Goal: Information Seeking & Learning: Learn about a topic

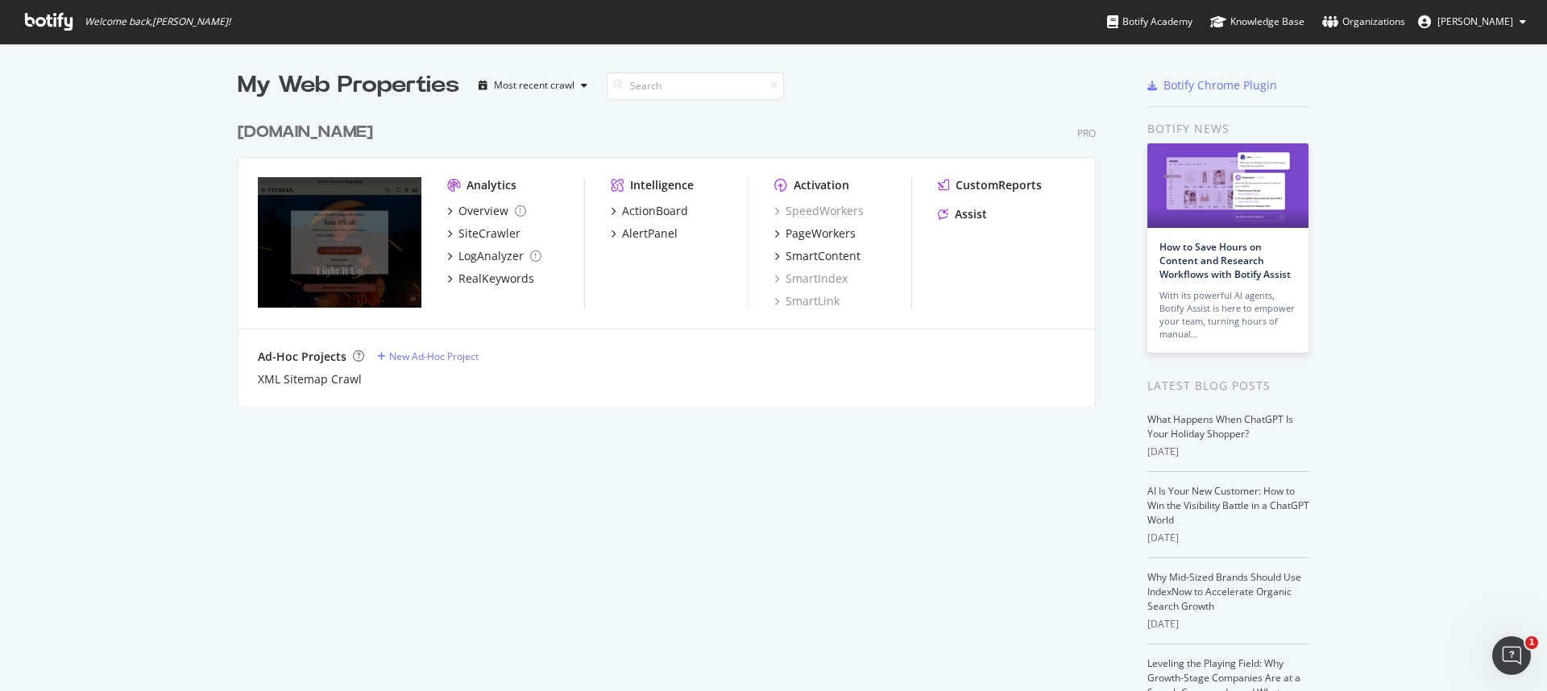
click at [28, 35] on span "Welcome back, [PERSON_NAME] !" at bounding box center [127, 22] width 231 height 44
click at [53, 23] on icon at bounding box center [49, 22] width 48 height 18
click at [494, 213] on div "Overview" at bounding box center [483, 211] width 50 height 16
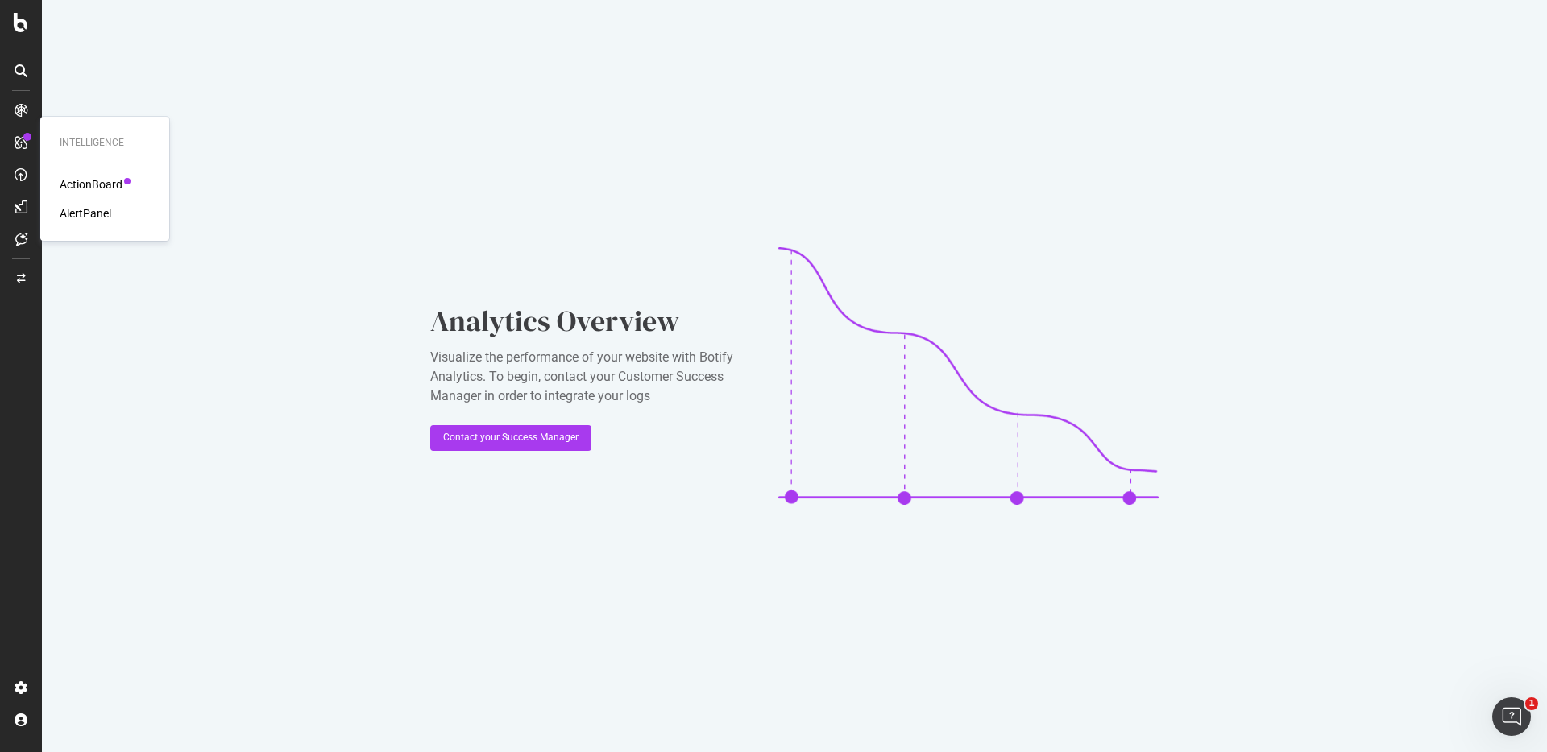
click at [85, 214] on div "AlertPanel" at bounding box center [86, 213] width 52 height 16
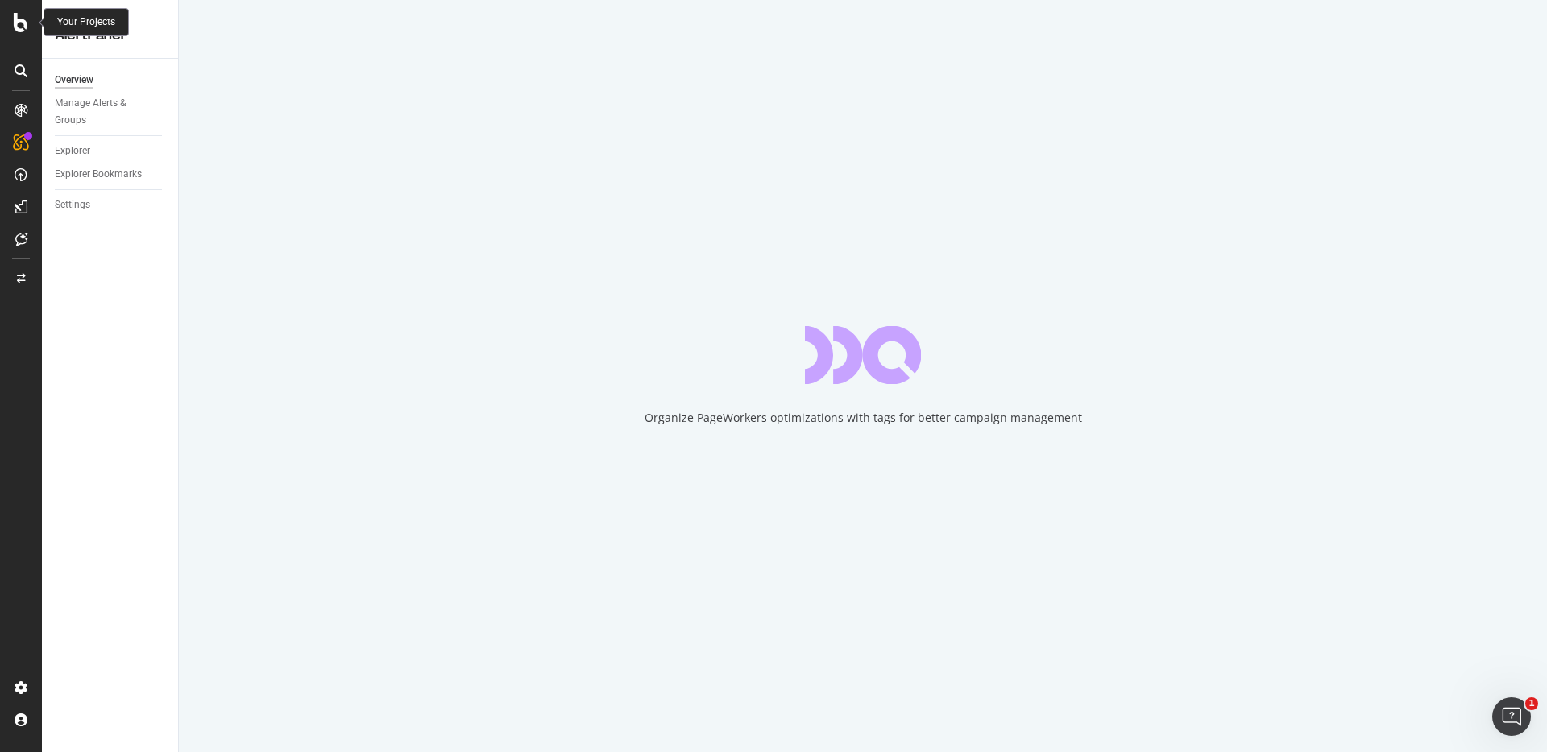
click at [25, 27] on icon at bounding box center [21, 22] width 15 height 19
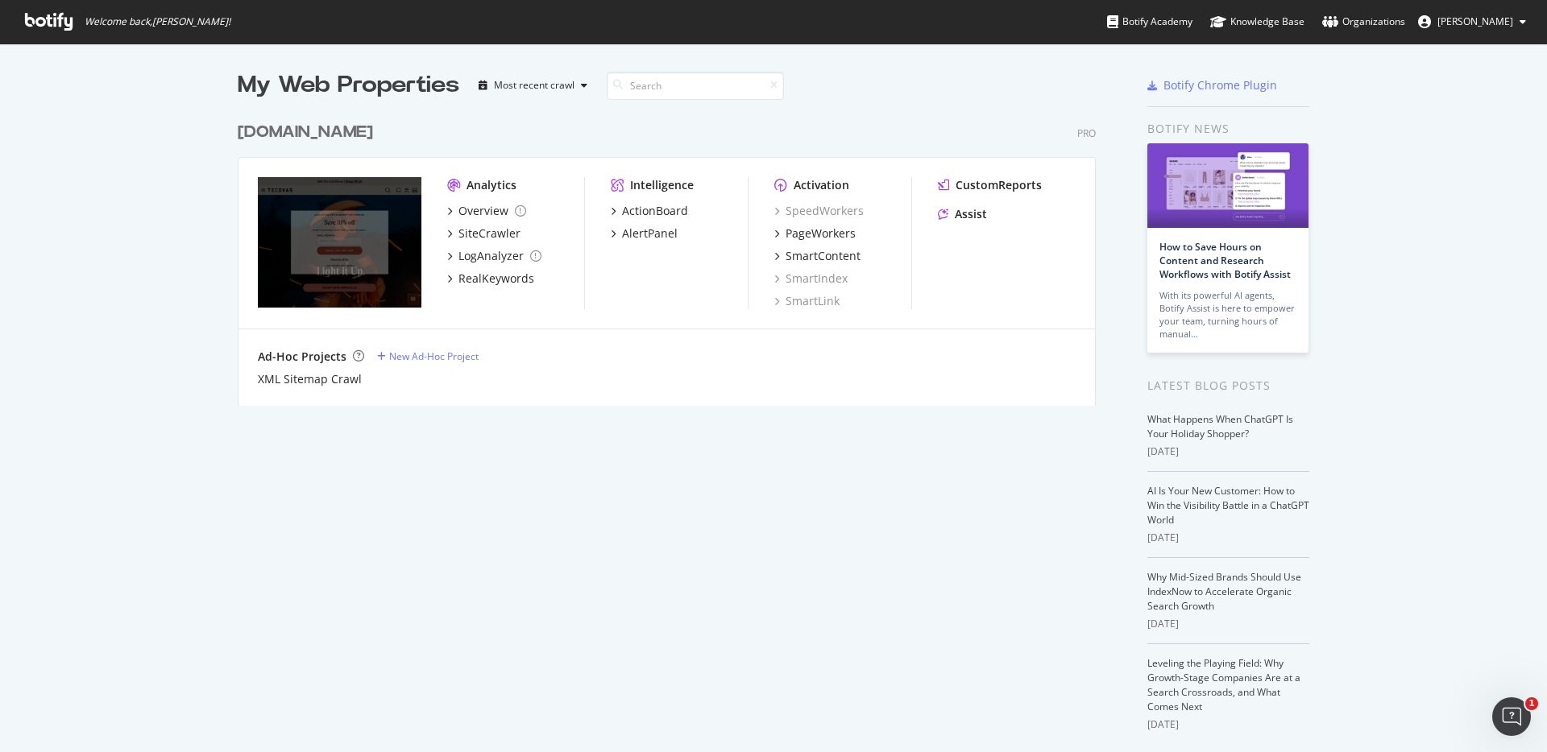
scroll to position [740, 1523]
click at [966, 215] on div "Assist" at bounding box center [971, 214] width 32 height 16
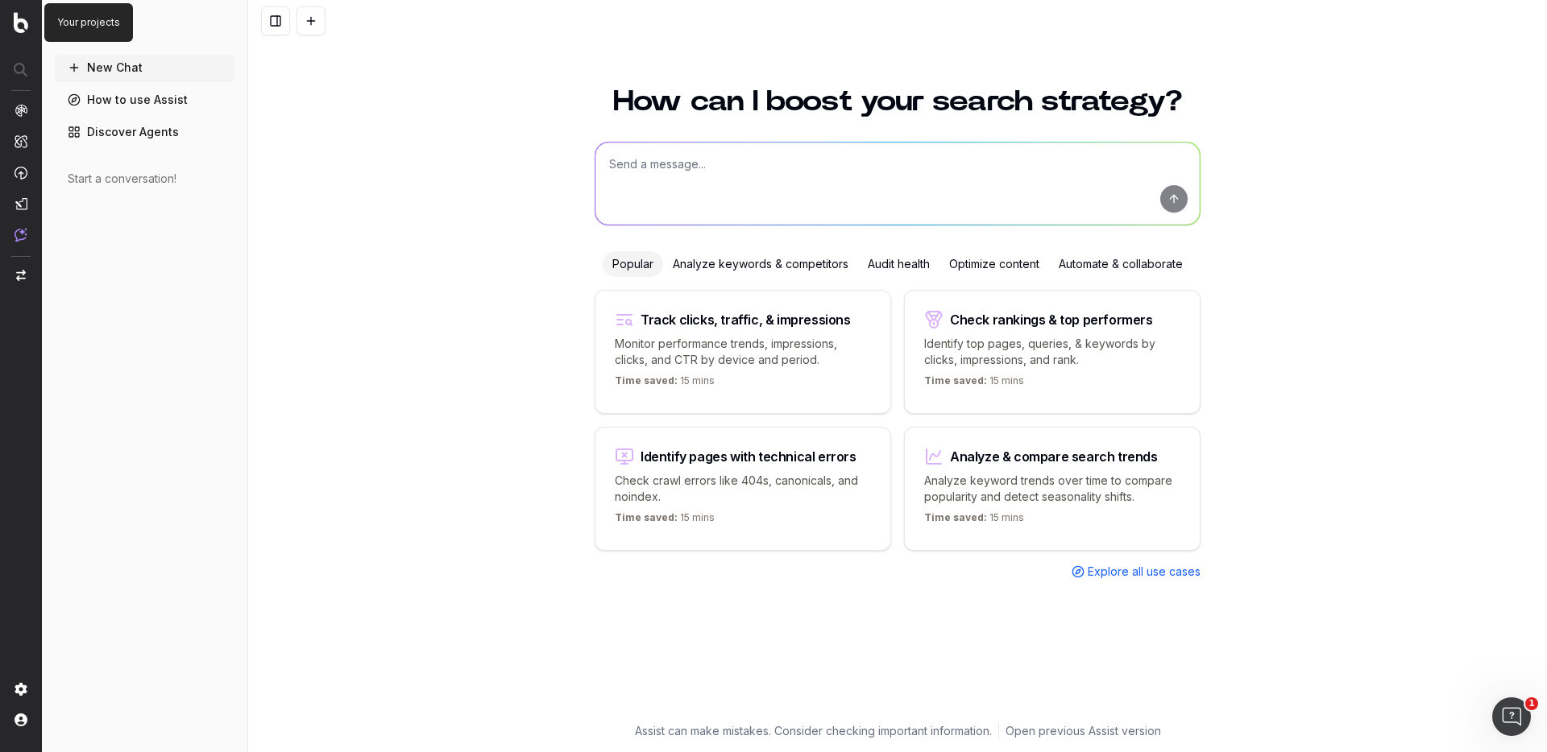
click at [16, 13] on img at bounding box center [21, 22] width 15 height 21
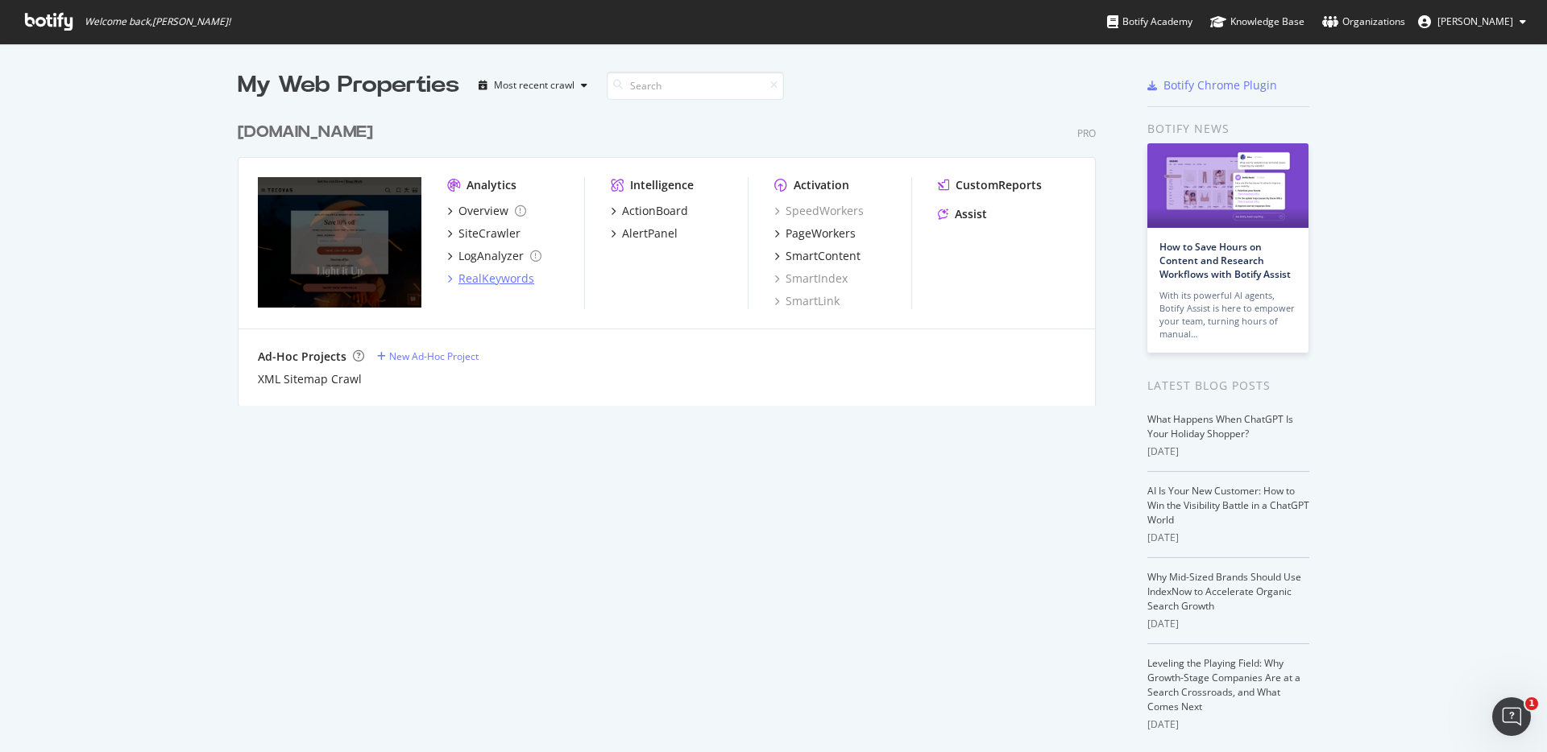
click at [485, 274] on div "RealKeywords" at bounding box center [496, 279] width 76 height 16
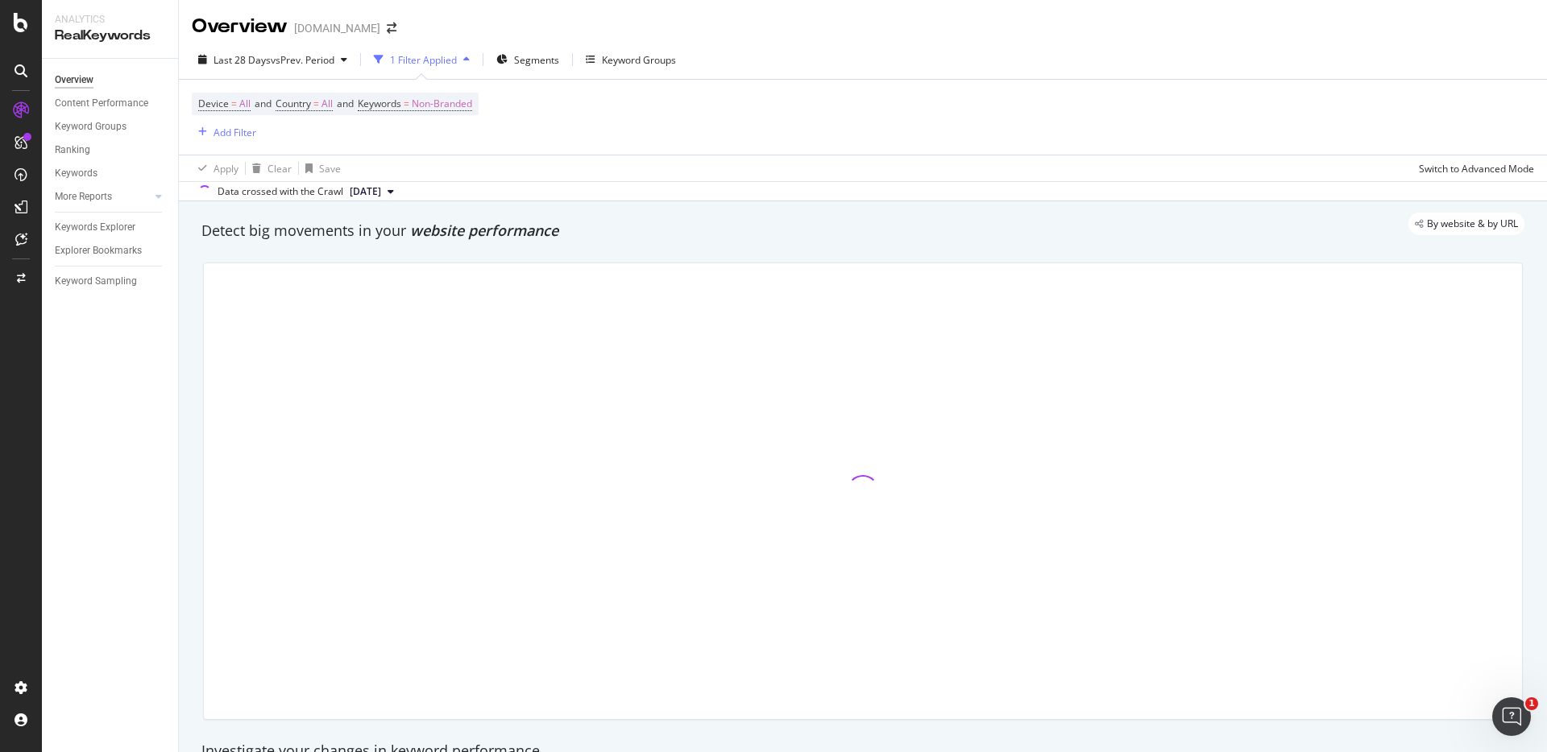
drag, startPoint x: 787, startPoint y: 152, endPoint x: 654, endPoint y: 163, distance: 133.3
click at [786, 152] on div "Device = All and Country = All and Keywords = Non-Branded Add Filter" at bounding box center [863, 117] width 1342 height 75
